Goal: Find contact information: Find contact information

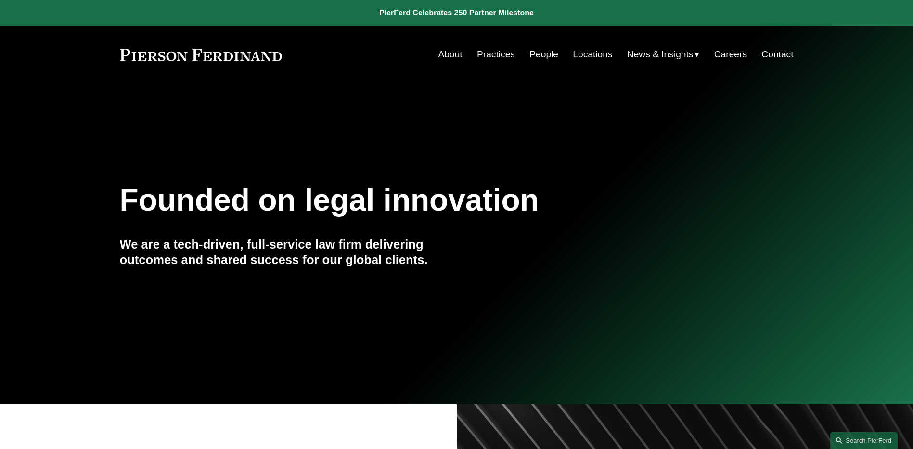
click at [540, 53] on link "People" at bounding box center [543, 54] width 29 height 18
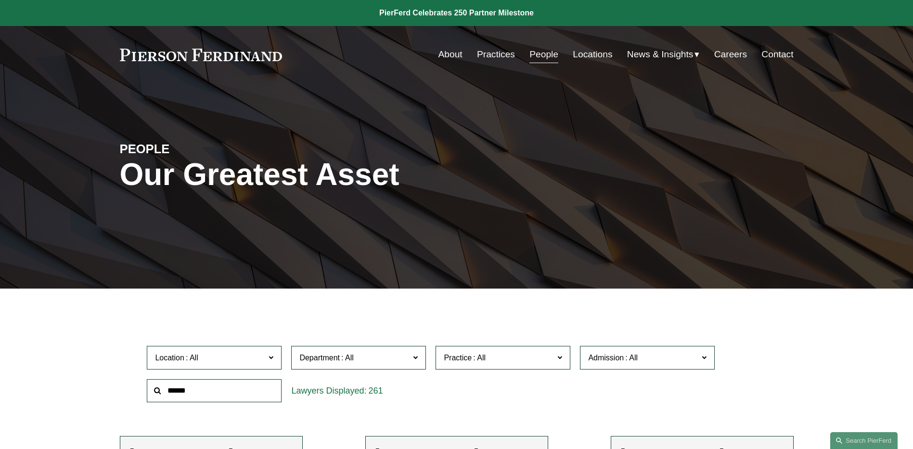
click at [781, 56] on link "Contact" at bounding box center [777, 54] width 32 height 18
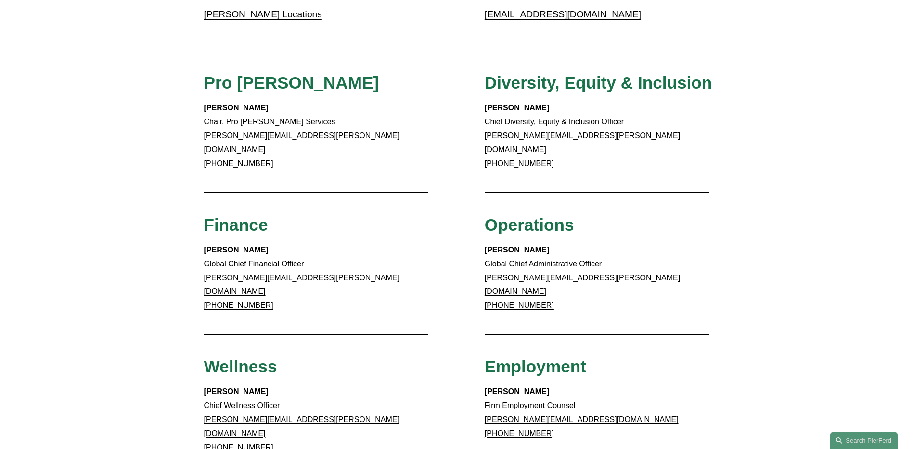
scroll to position [481, 0]
